Goal: Find specific page/section: Find specific page/section

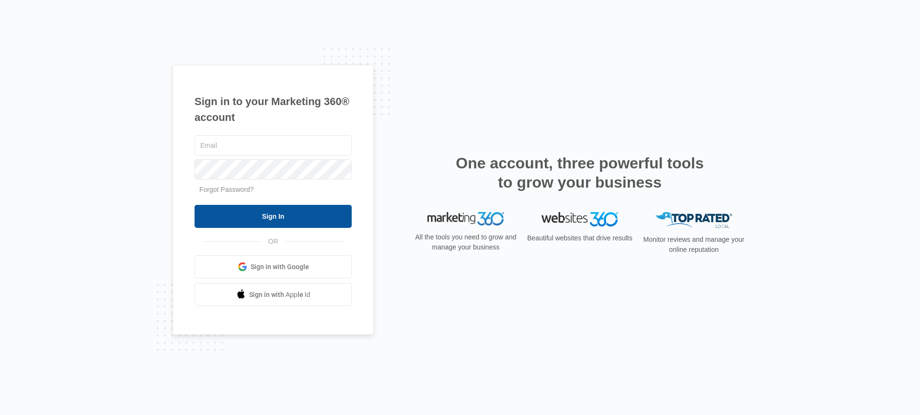
type input "[PERSON_NAME][EMAIL_ADDRESS][PERSON_NAME][DOMAIN_NAME]"
click at [265, 220] on input "Sign In" at bounding box center [273, 216] width 157 height 23
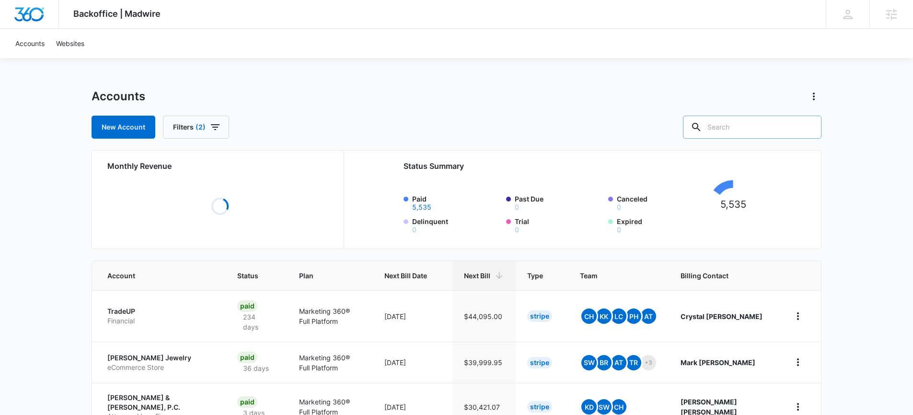
drag, startPoint x: 750, startPoint y: 121, endPoint x: 749, endPoint y: 126, distance: 4.9
click at [749, 126] on input "text" at bounding box center [752, 127] width 139 height 23
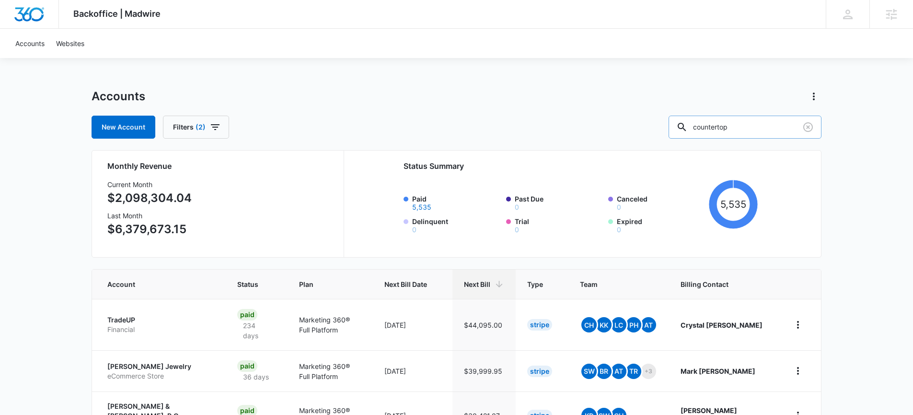
type input "countertop"
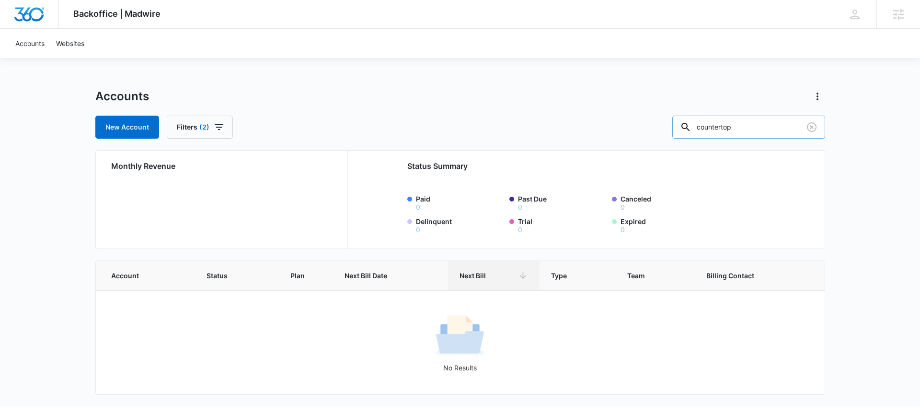
drag, startPoint x: 769, startPoint y: 124, endPoint x: 717, endPoint y: 129, distance: 53.0
click at [717, 129] on div "countertop" at bounding box center [749, 127] width 153 height 23
drag, startPoint x: 538, startPoint y: 74, endPoint x: 529, endPoint y: 71, distance: 10.0
click at [538, 74] on div "Backoffice | Madwire Apps Settings DF Derek Fortier derek.fortier@madwire.com M…" at bounding box center [460, 203] width 920 height 406
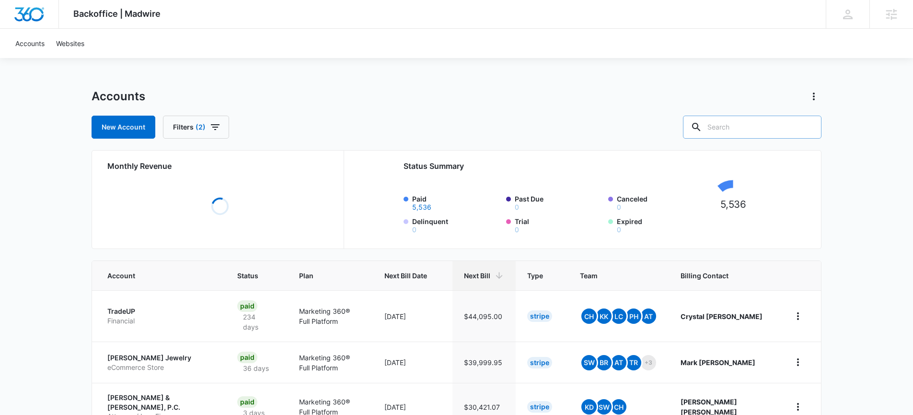
click at [745, 125] on input "text" at bounding box center [752, 127] width 139 height 23
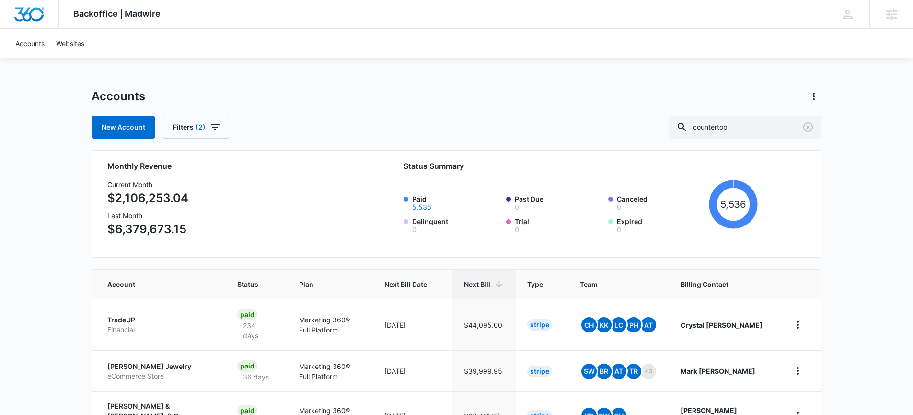
click at [574, 112] on div "Accounts New Account Filters (2) countertop" at bounding box center [457, 114] width 730 height 50
click at [761, 127] on input "countertop" at bounding box center [745, 127] width 153 height 23
click at [762, 127] on input "countertop" at bounding box center [745, 127] width 153 height 23
click at [767, 72] on div "Backoffice | Madwire Apps Settings DF [PERSON_NAME] [PERSON_NAME][EMAIL_ADDRESS…" at bounding box center [456, 415] width 913 height 831
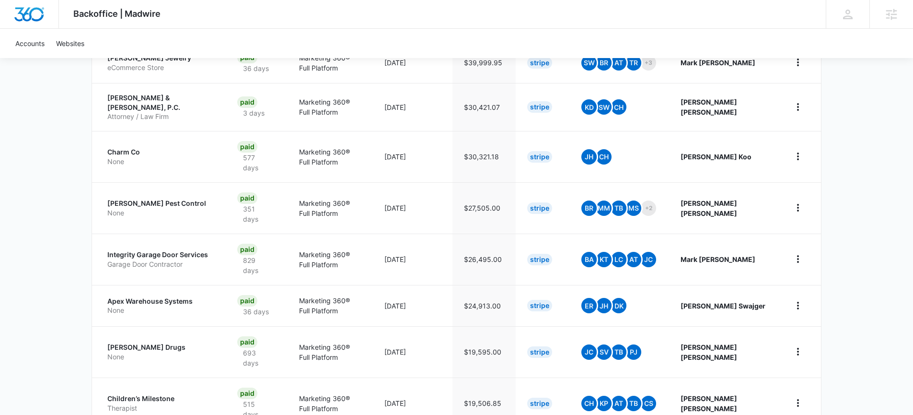
scroll to position [349, 0]
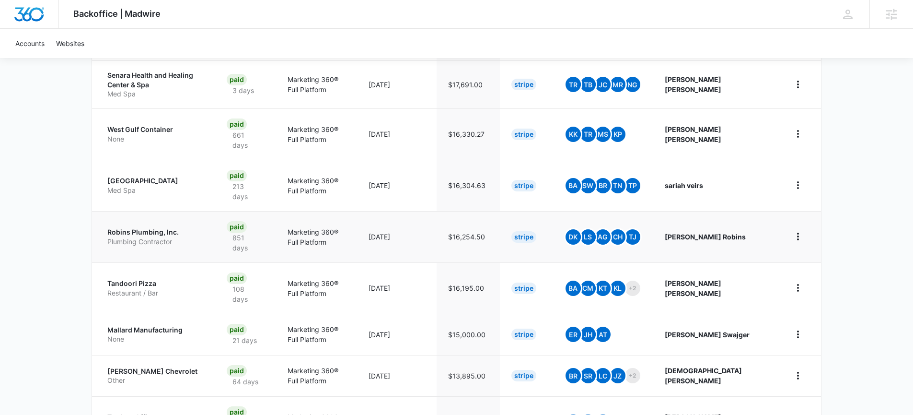
scroll to position [386, 0]
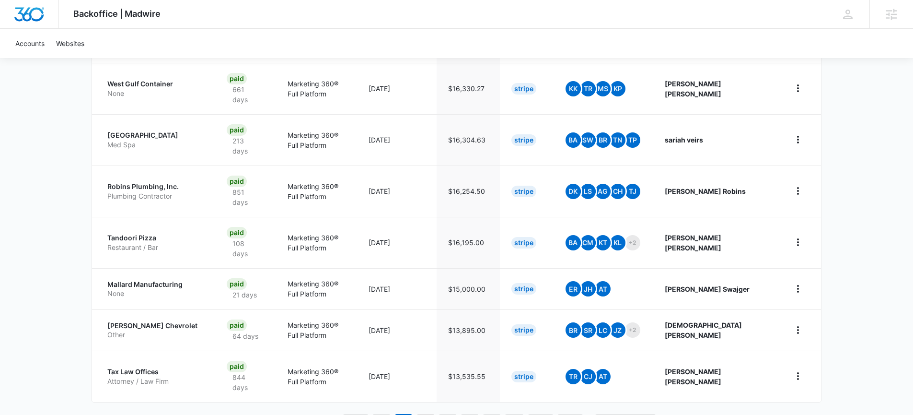
click at [423, 414] on link "3" at bounding box center [426, 423] width 18 height 18
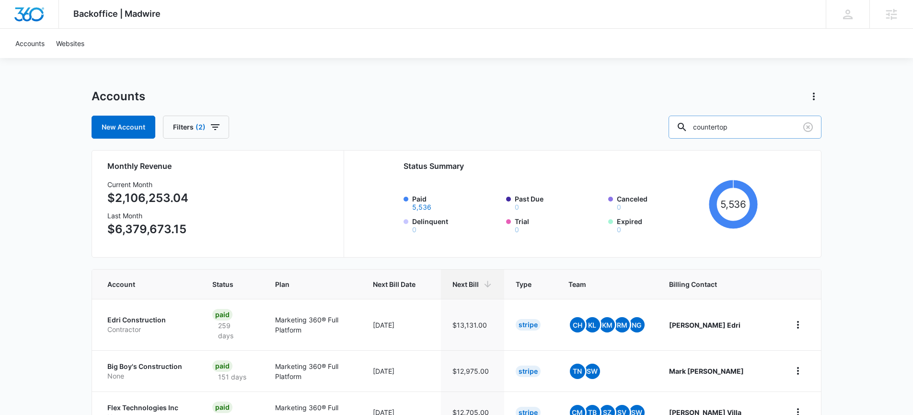
click at [745, 125] on input "countertop" at bounding box center [745, 127] width 153 height 23
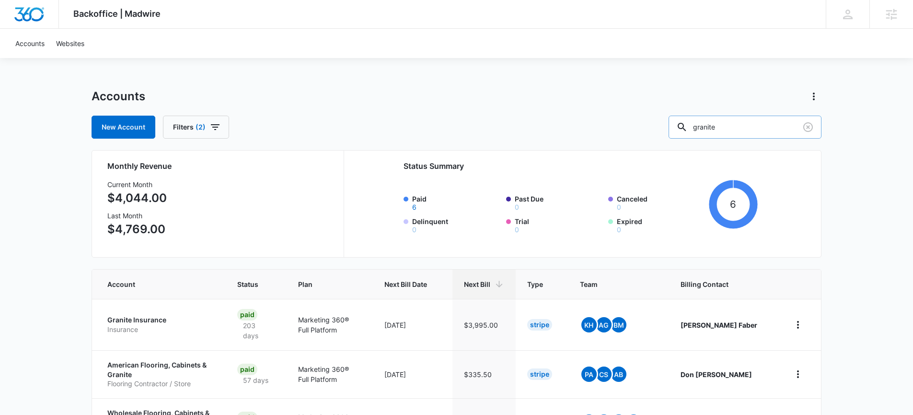
click at [743, 127] on input "granite" at bounding box center [745, 127] width 153 height 23
type input "marble"
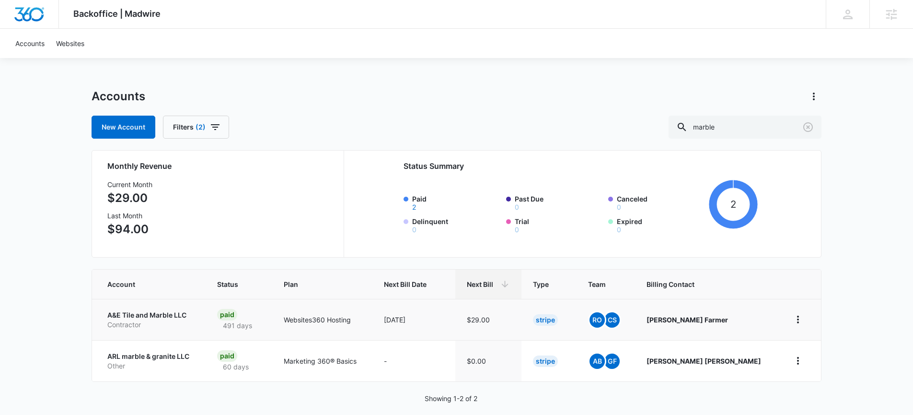
click at [171, 317] on p "A&E Tile and Marble LLC" at bounding box center [150, 315] width 87 height 10
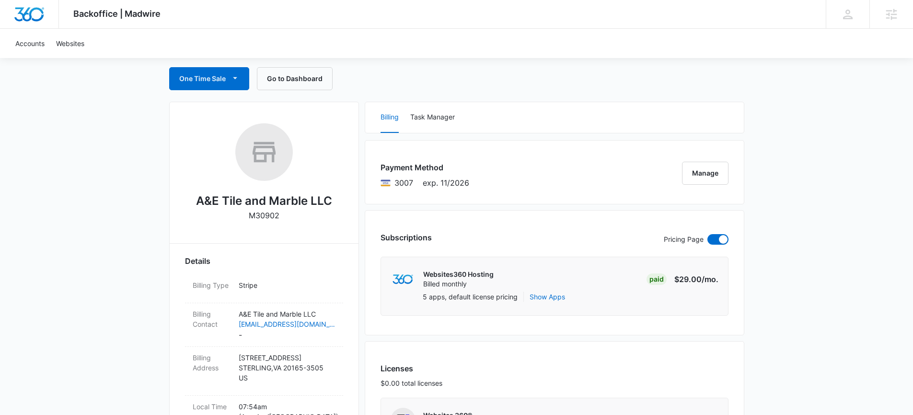
scroll to position [90, 0]
click at [250, 194] on h2 "A&E Tile and Marble LLC" at bounding box center [264, 200] width 136 height 17
click at [248, 202] on h2 "A&E Tile and Marble LLC" at bounding box center [264, 200] width 136 height 17
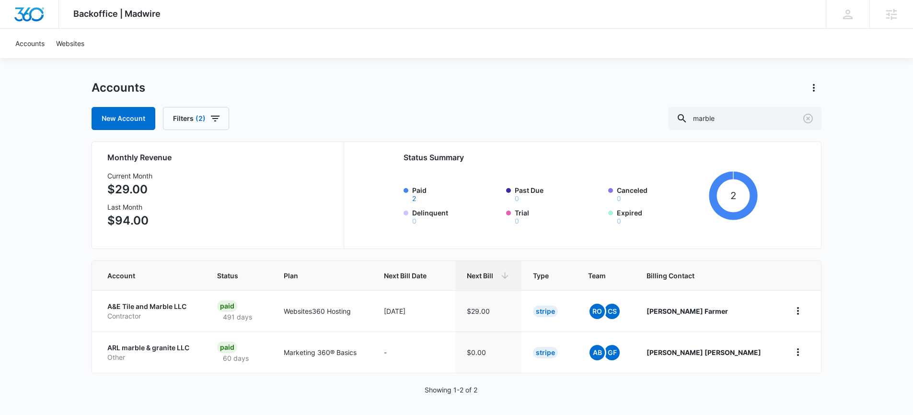
scroll to position [12, 0]
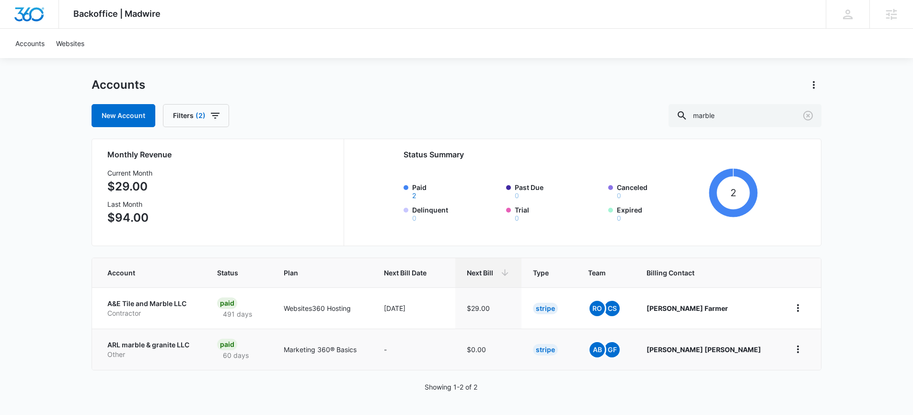
click at [160, 347] on p "ARL marble & granite LLC" at bounding box center [150, 345] width 87 height 10
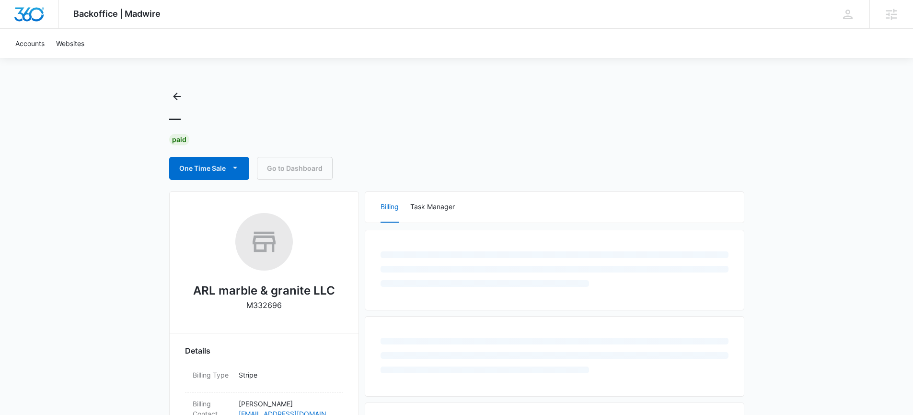
click at [251, 292] on h2 "ARL marble & granite LLC" at bounding box center [264, 290] width 142 height 17
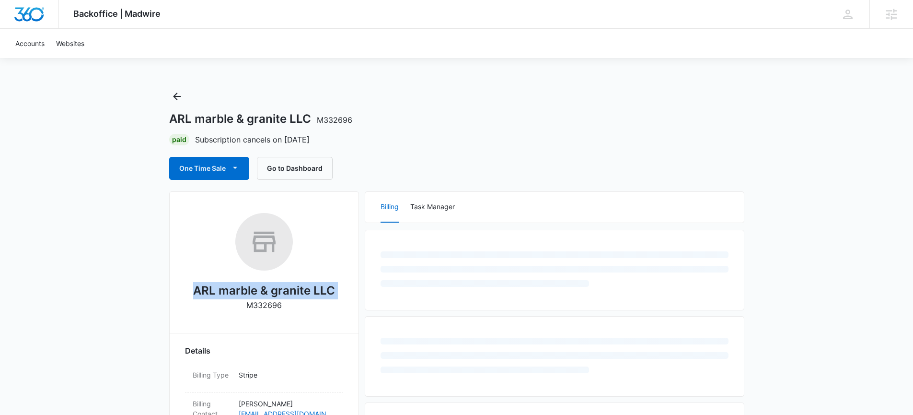
click at [251, 292] on h2 "ARL marble & granite LLC" at bounding box center [264, 290] width 142 height 17
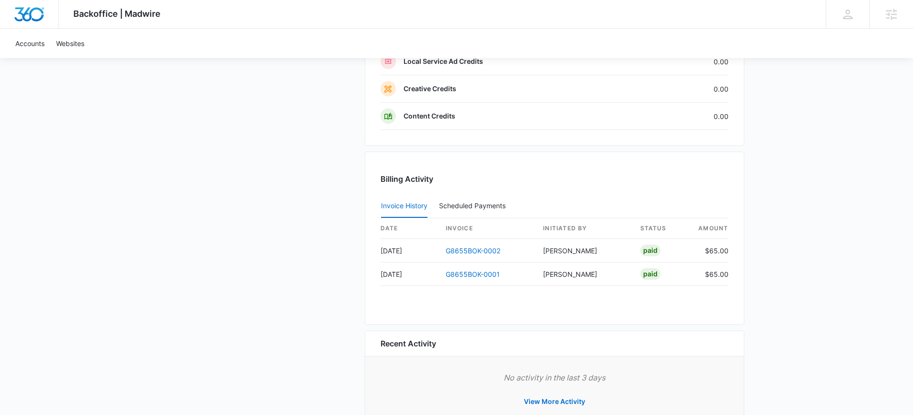
scroll to position [896, 0]
